Goal: Transaction & Acquisition: Book appointment/travel/reservation

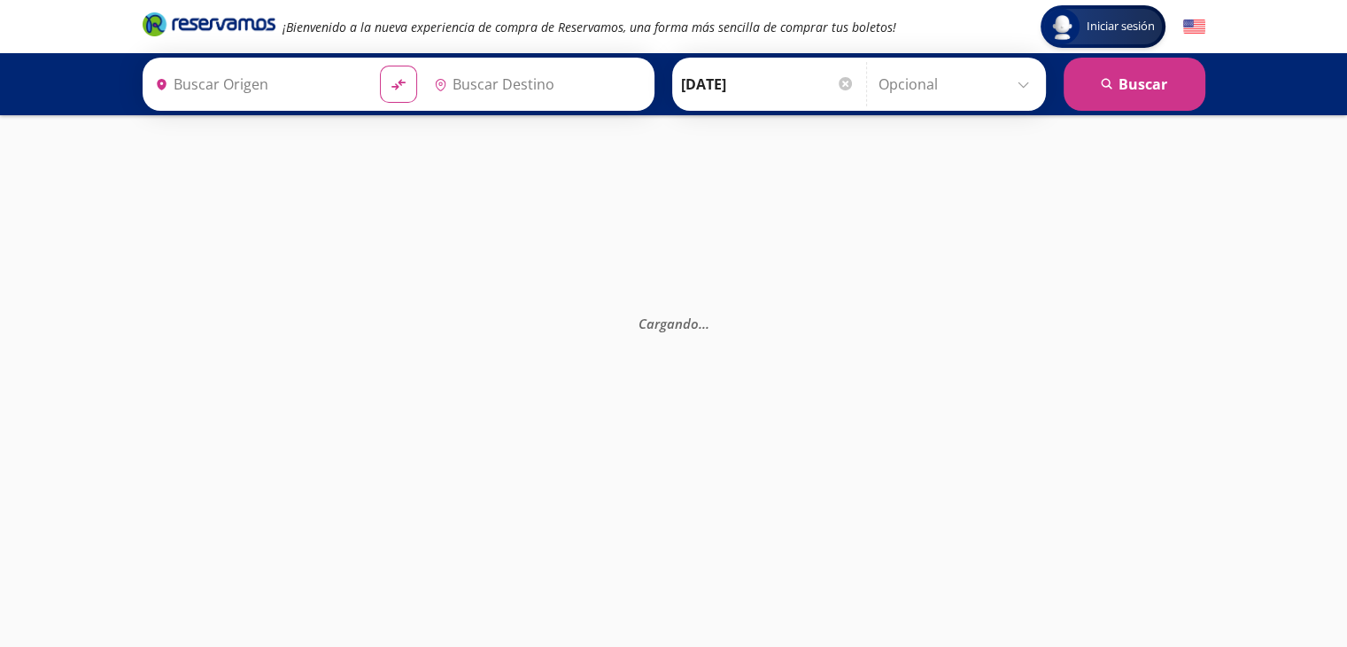
type input "[GEOGRAPHIC_DATA], [GEOGRAPHIC_DATA]"
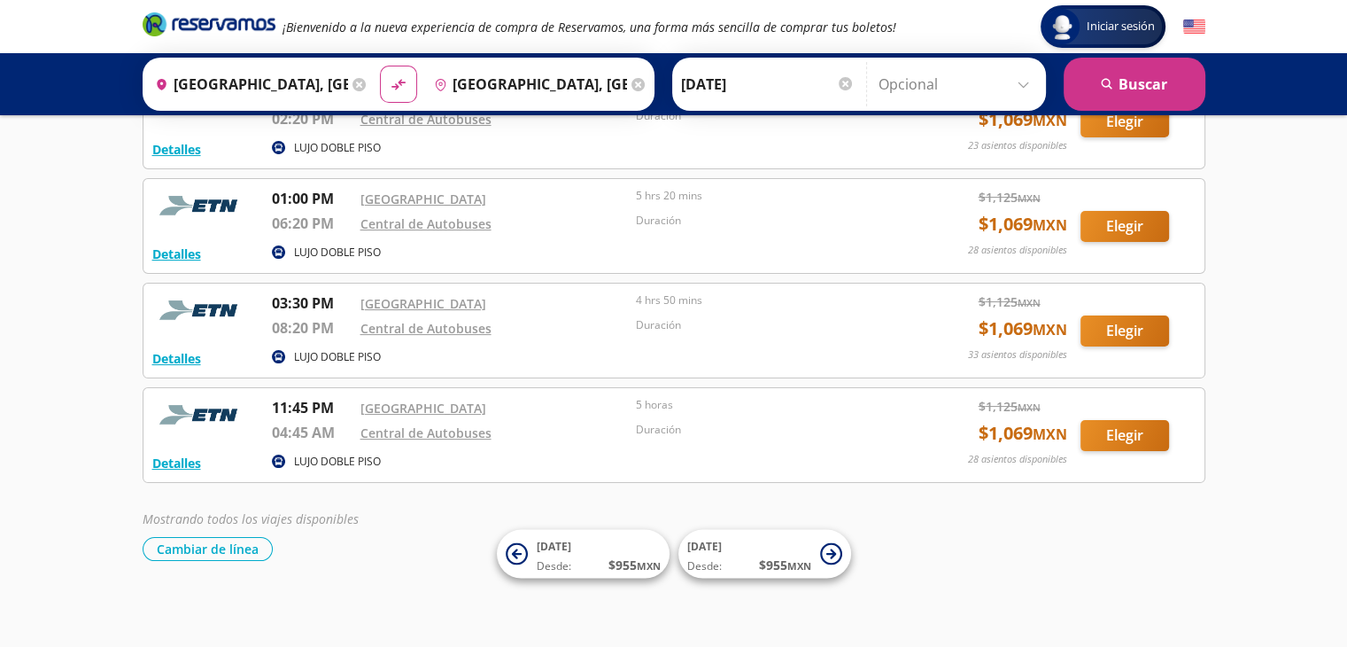
scroll to position [242, 0]
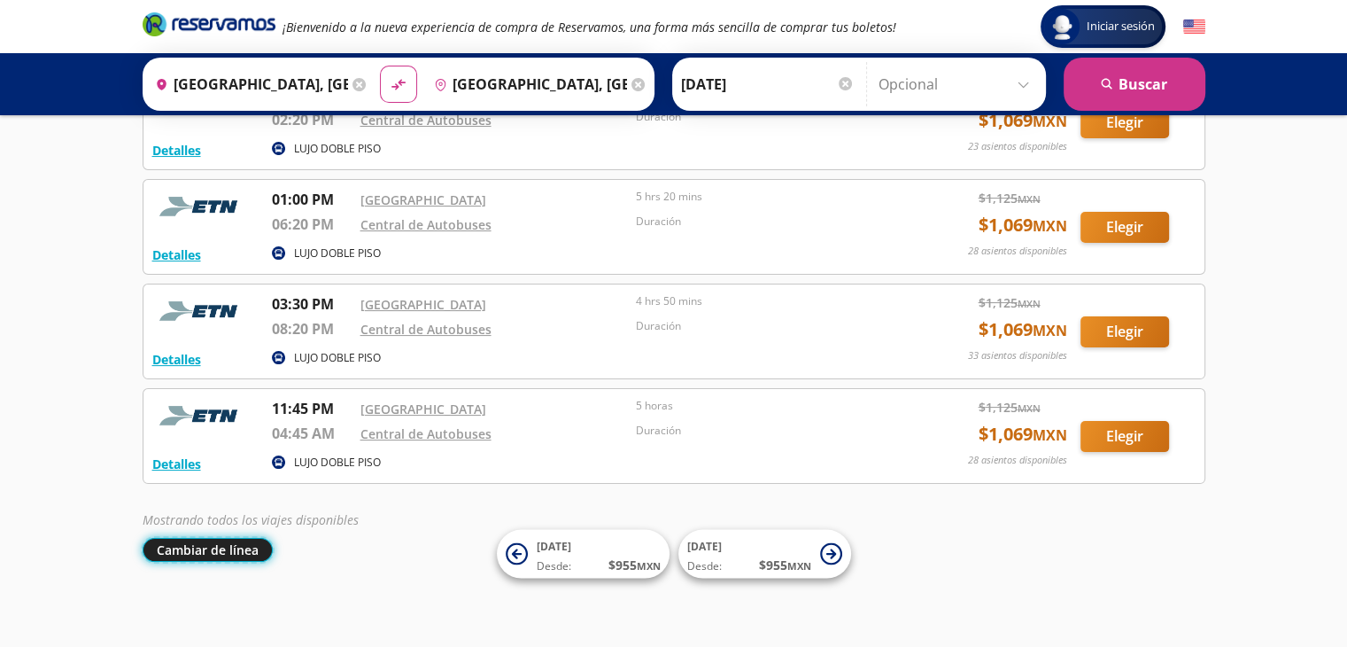
click at [188, 549] on button "Cambiar de línea" at bounding box center [208, 550] width 130 height 24
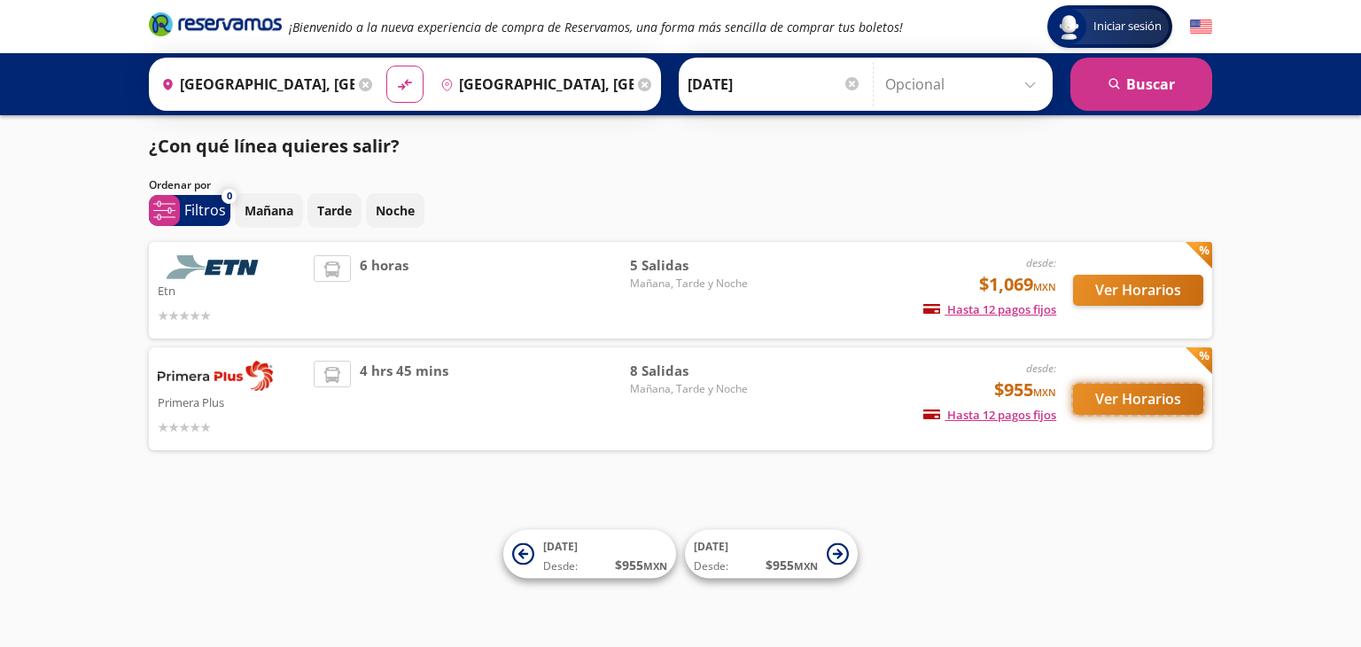
click at [1106, 400] on button "Ver Horarios" at bounding box center [1138, 399] width 130 height 31
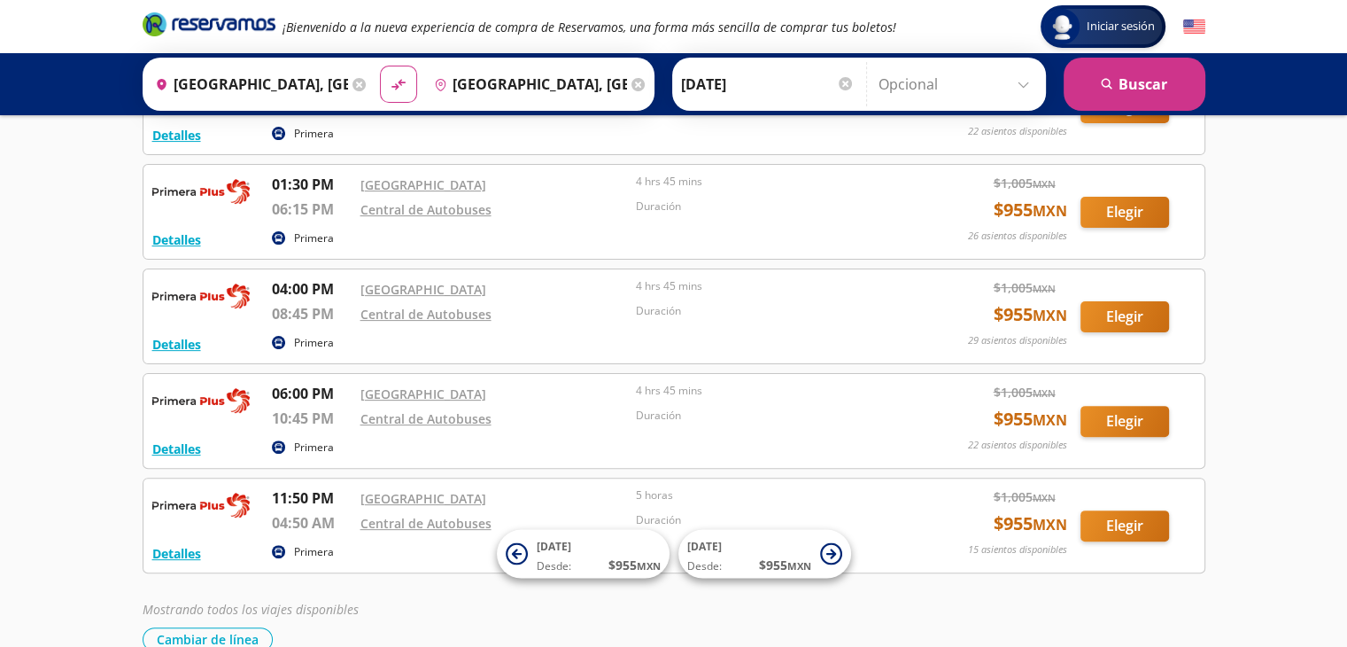
scroll to position [467, 0]
click at [1091, 418] on button "Elegir" at bounding box center [1125, 420] width 89 height 31
